Goal: Obtain resource: Obtain resource

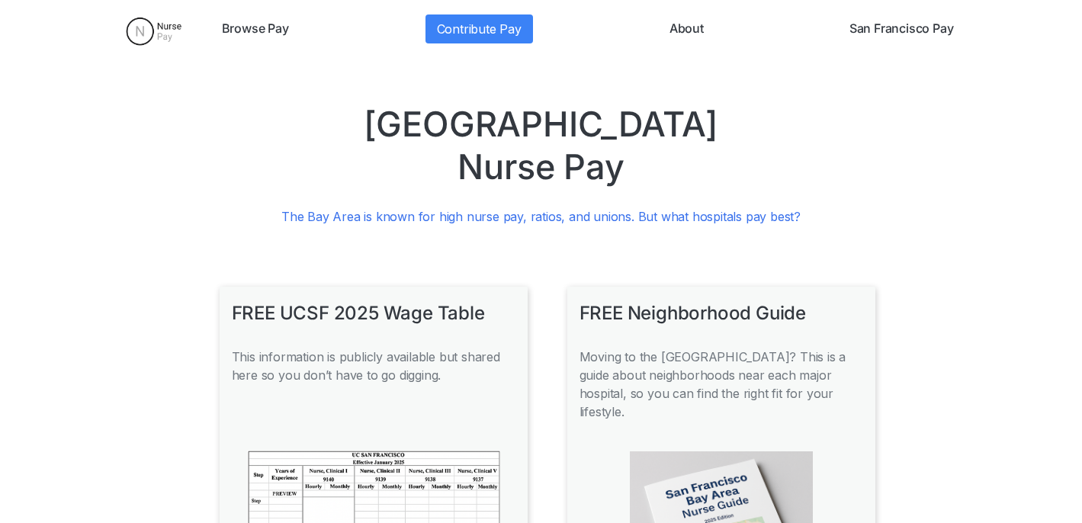
scroll to position [1075, 0]
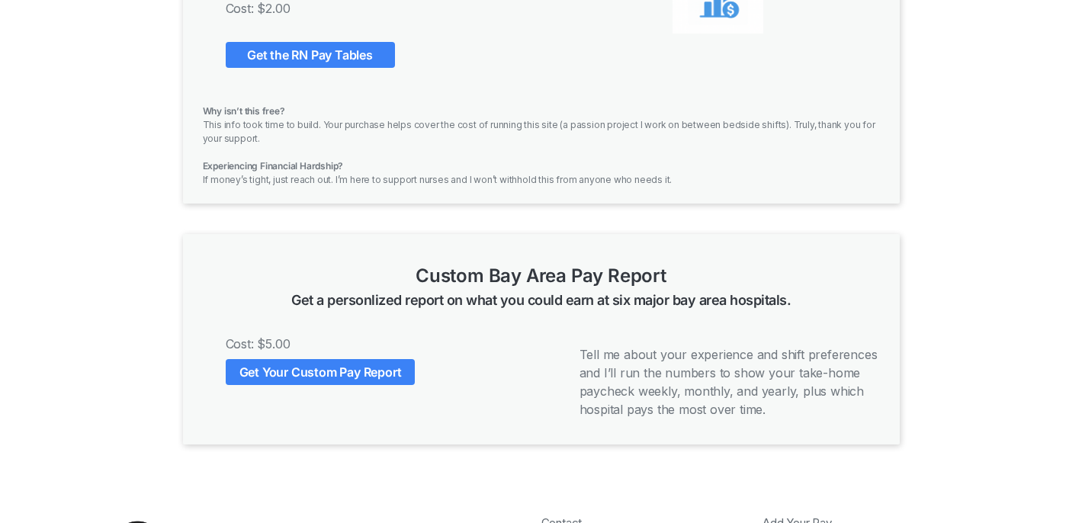
scroll to position [1237, 0]
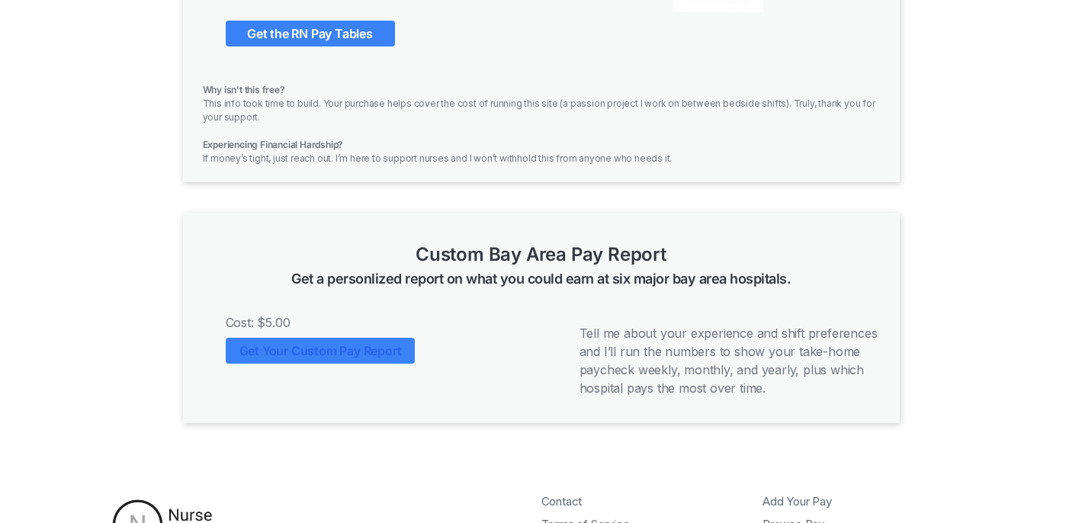
click at [306, 338] on link "Get Your Custom Pay Report" at bounding box center [321, 351] width 190 height 26
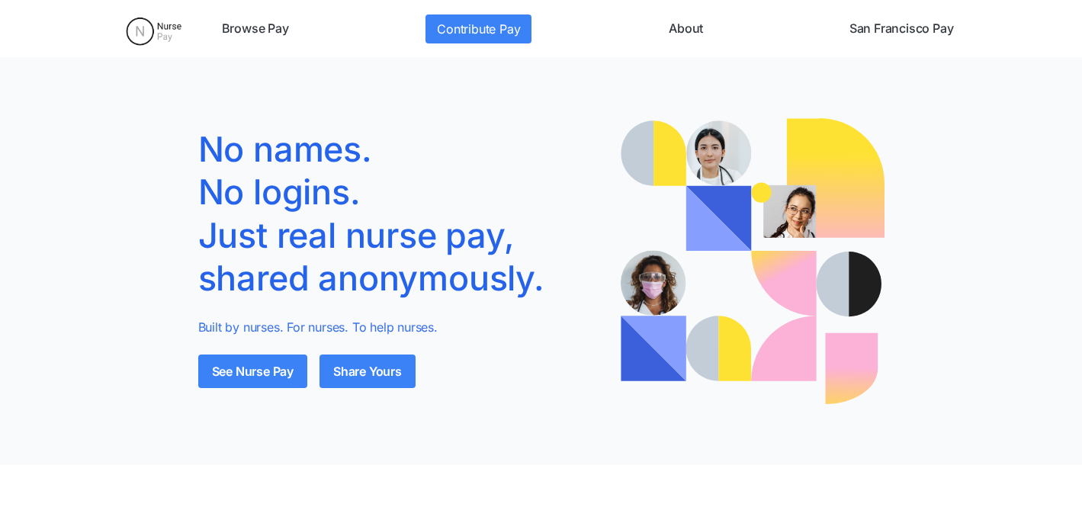
click at [887, 27] on link "San Francisco Pay" at bounding box center [901, 28] width 117 height 29
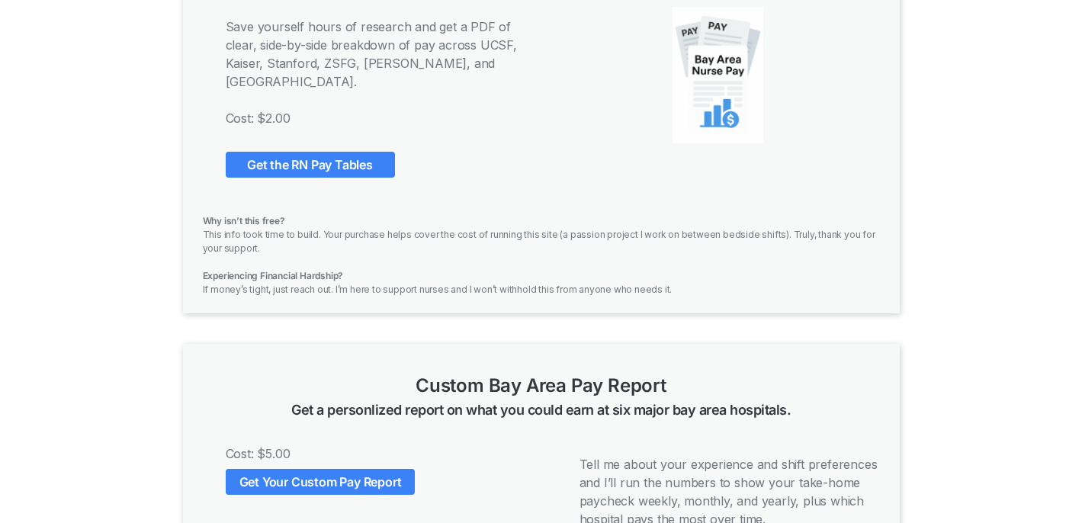
scroll to position [1118, 0]
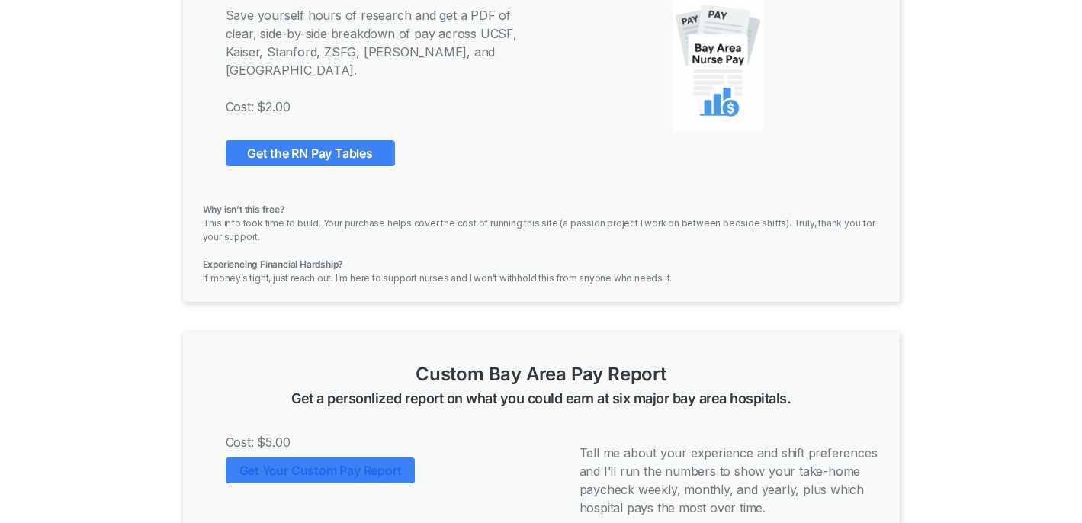
click at [332, 457] on link "Get Your Custom Pay Report" at bounding box center [321, 470] width 190 height 26
